Goal: Check status: Check status

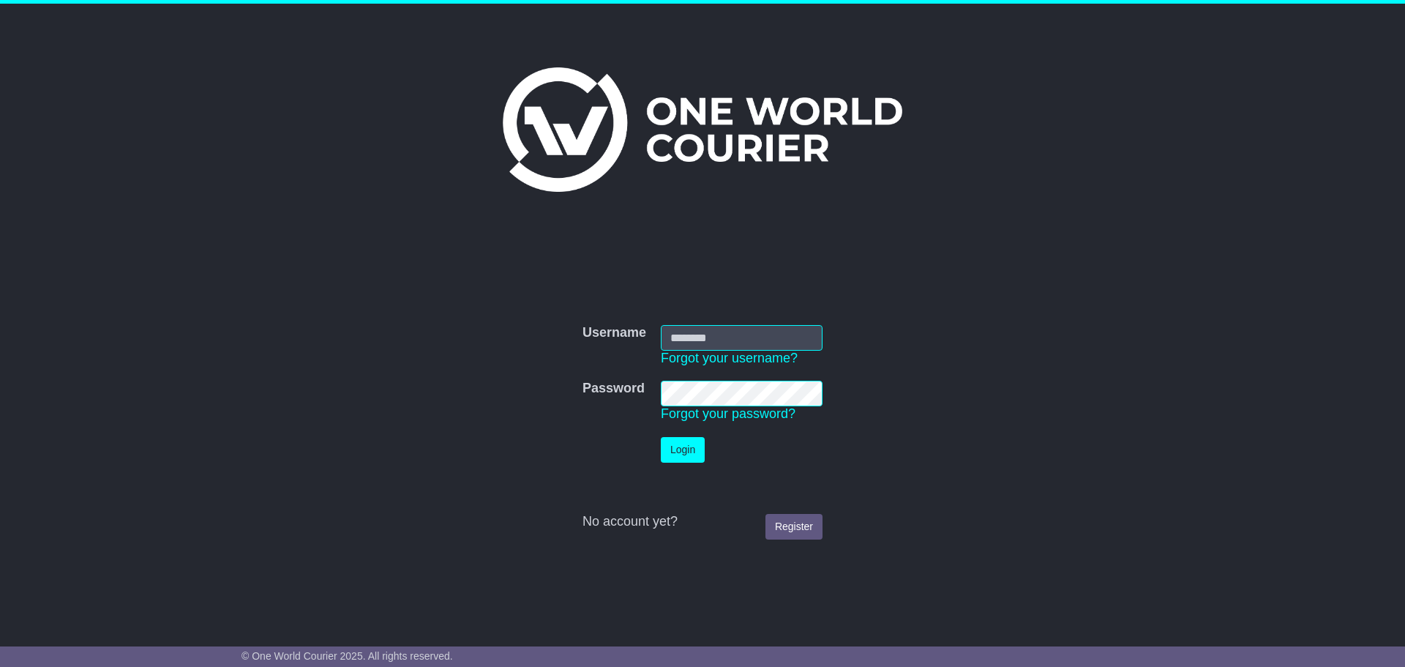
type input "**********"
click at [680, 454] on button "Login" at bounding box center [683, 450] width 44 height 26
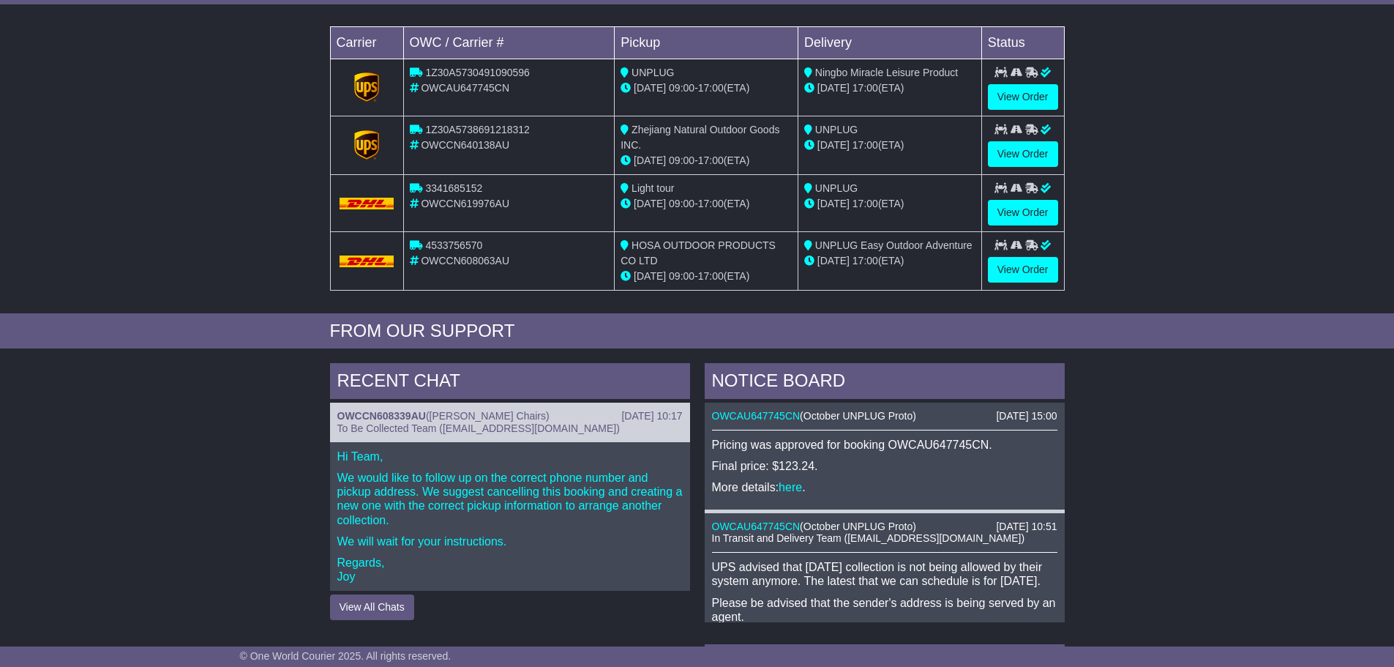
scroll to position [174, 0]
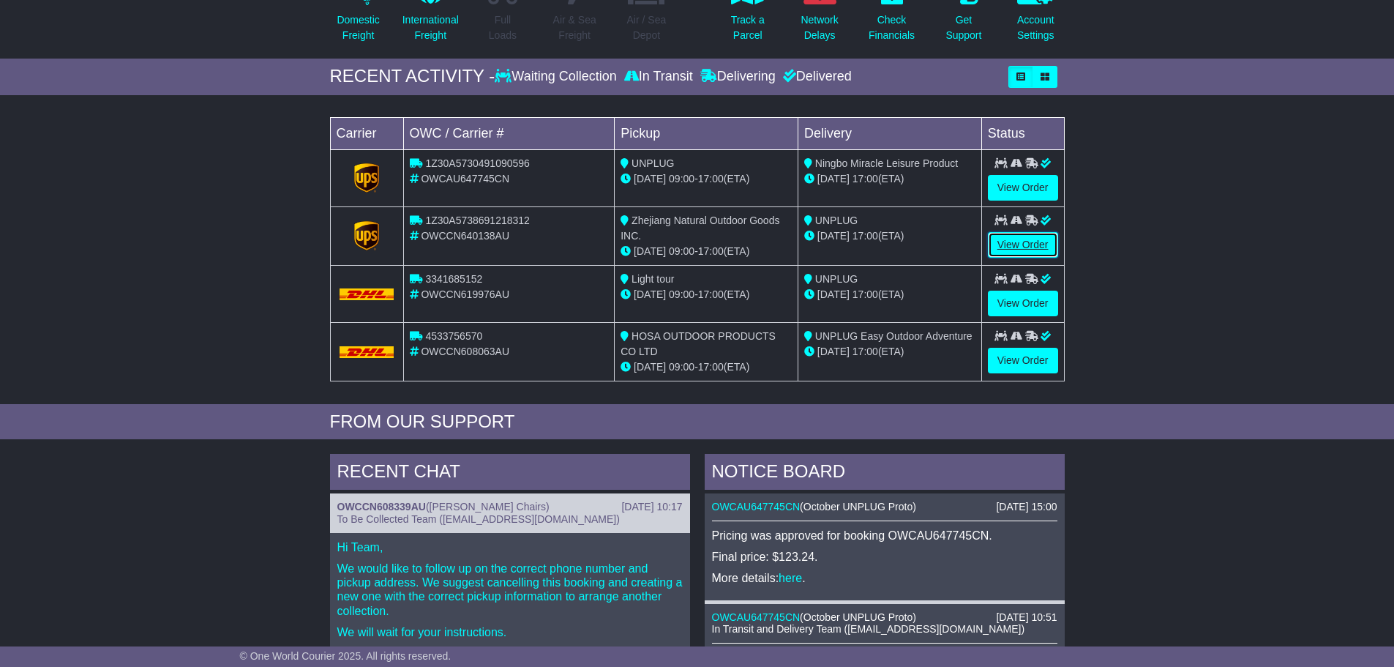
click at [1011, 245] on link "View Order" at bounding box center [1023, 245] width 70 height 26
